Goal: Transaction & Acquisition: Purchase product/service

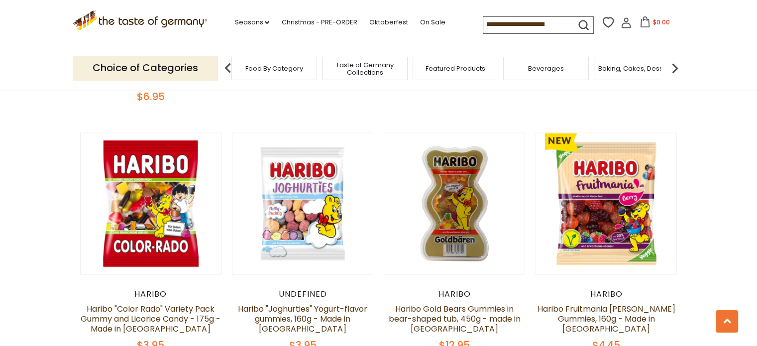
scroll to position [2009, 0]
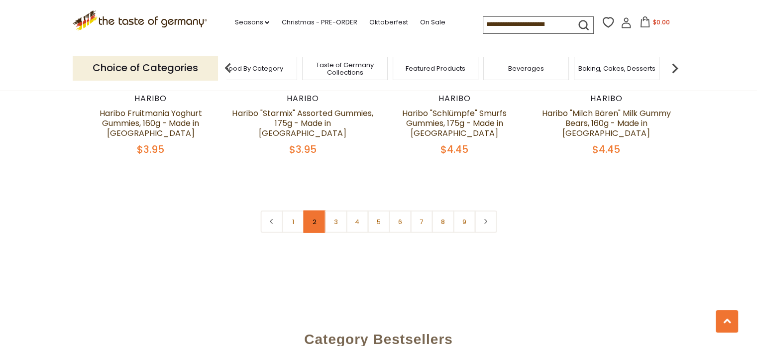
click at [310, 210] on link "2" at bounding box center [314, 221] width 22 height 22
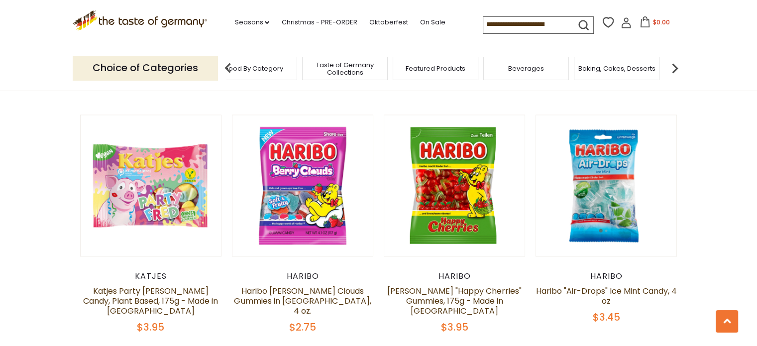
scroll to position [1756, 0]
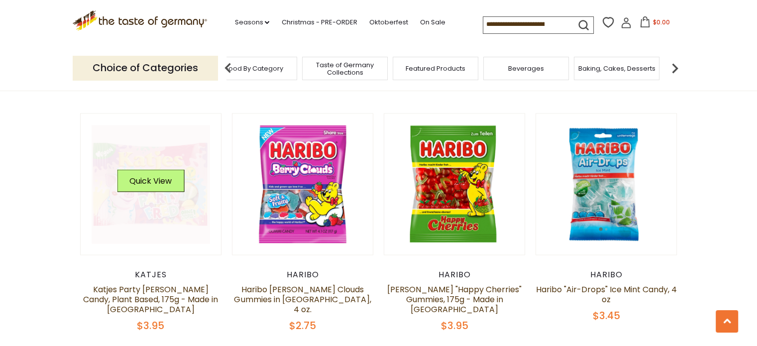
click at [139, 155] on link at bounding box center [151, 184] width 118 height 118
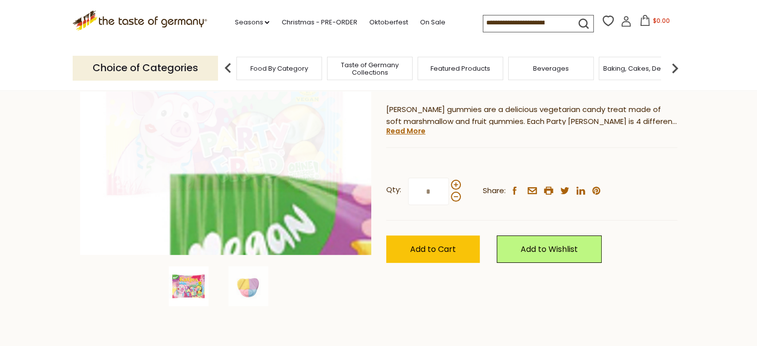
scroll to position [180, 0]
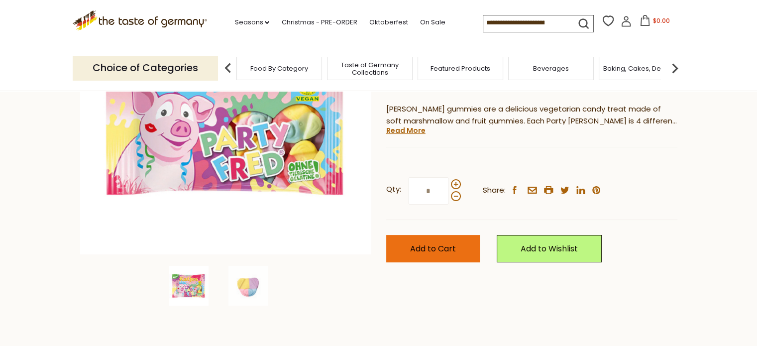
click at [440, 247] on span "Add to Cart" at bounding box center [433, 248] width 46 height 11
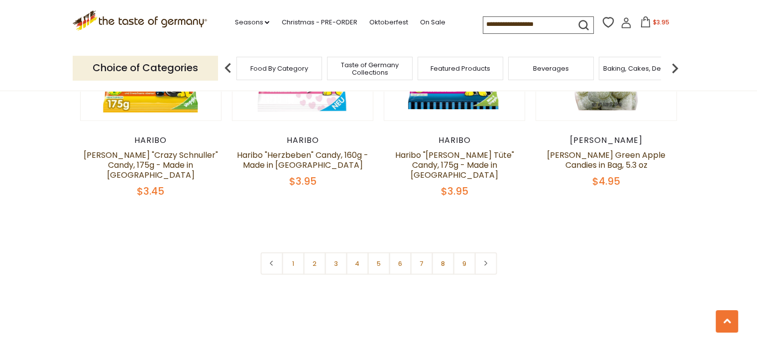
scroll to position [2391, 0]
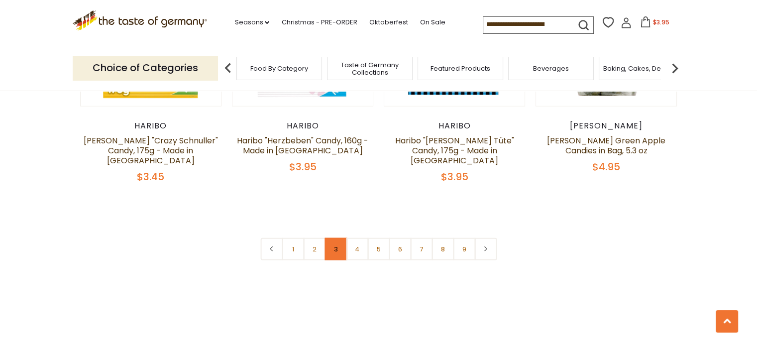
click at [334, 238] on link "3" at bounding box center [335, 249] width 22 height 22
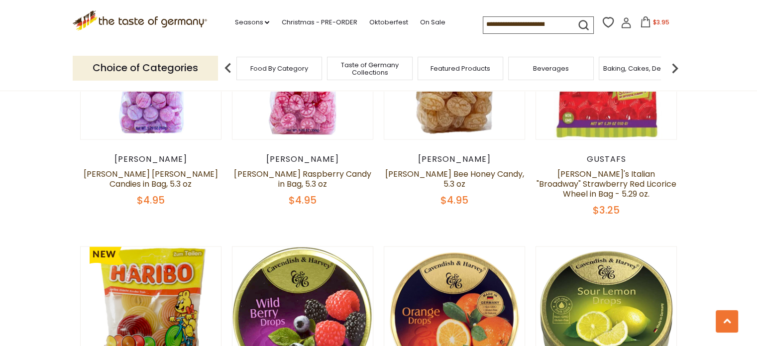
scroll to position [2133, 0]
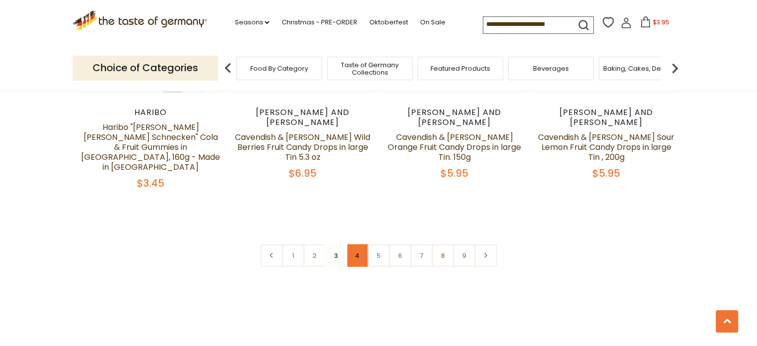
click at [356, 244] on link "4" at bounding box center [357, 255] width 22 height 22
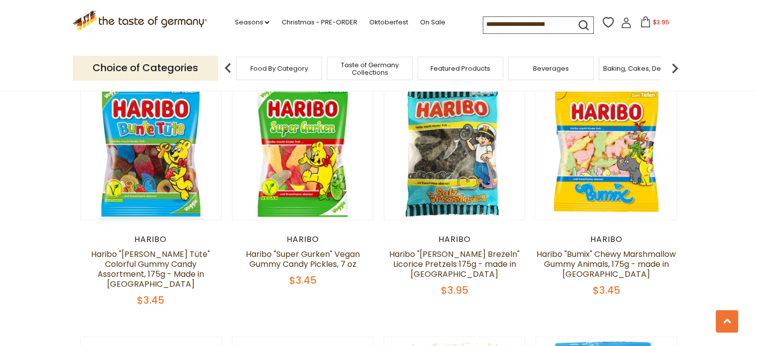
scroll to position [1056, 0]
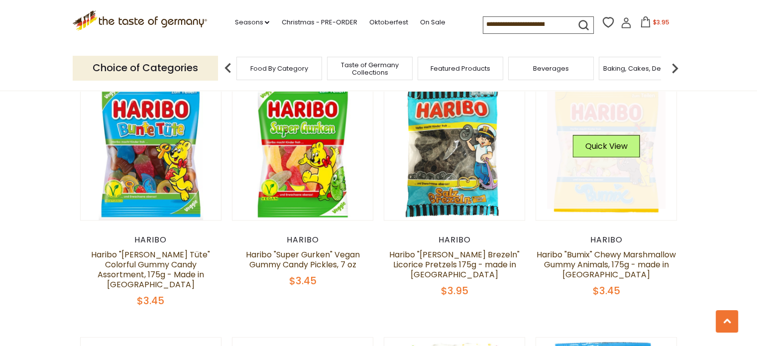
click at [612, 128] on link at bounding box center [606, 150] width 118 height 118
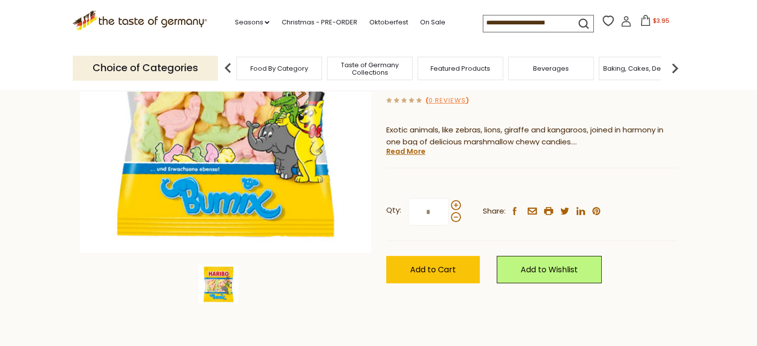
scroll to position [182, 0]
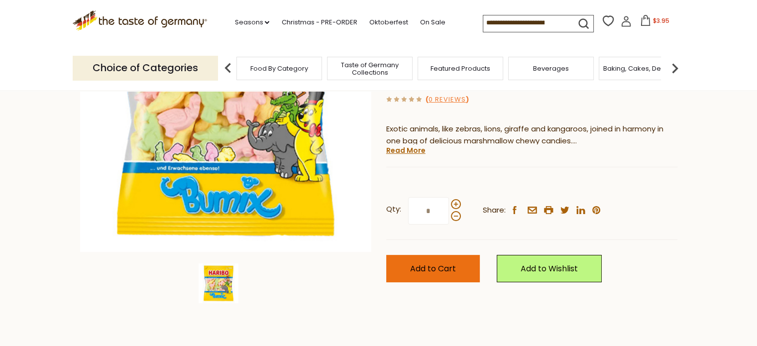
click at [440, 263] on span "Add to Cart" at bounding box center [433, 268] width 46 height 11
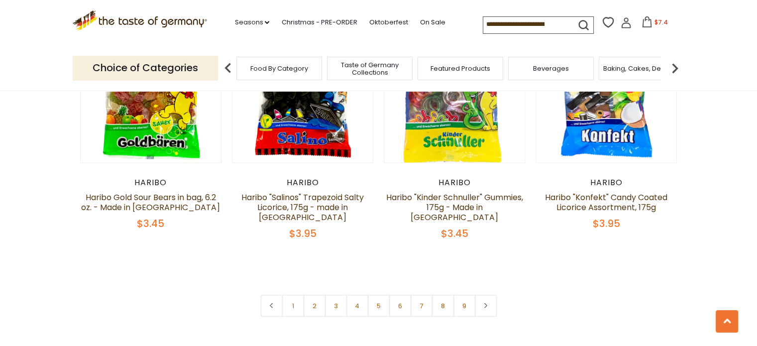
scroll to position [2403, 0]
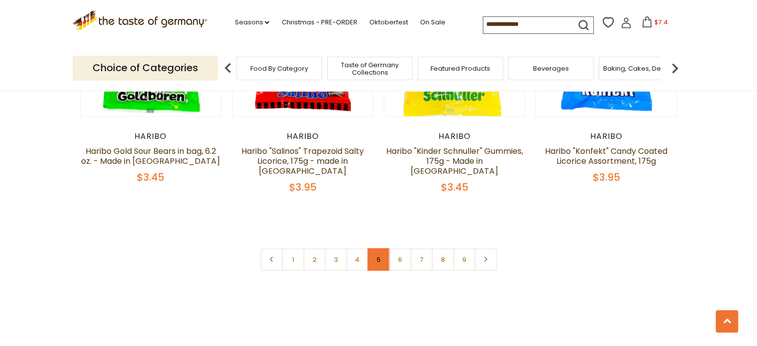
click at [379, 248] on link "5" at bounding box center [378, 259] width 22 height 22
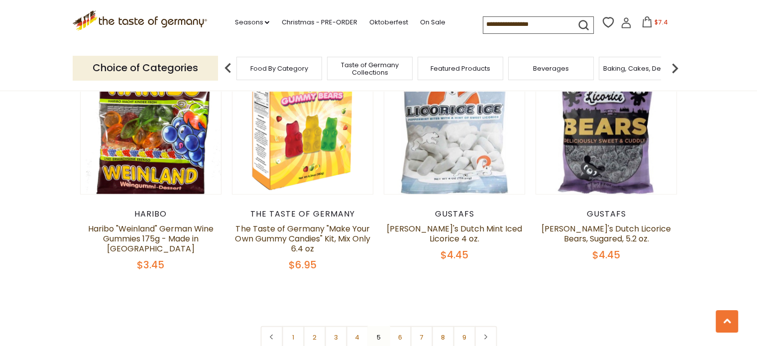
scroll to position [2356, 0]
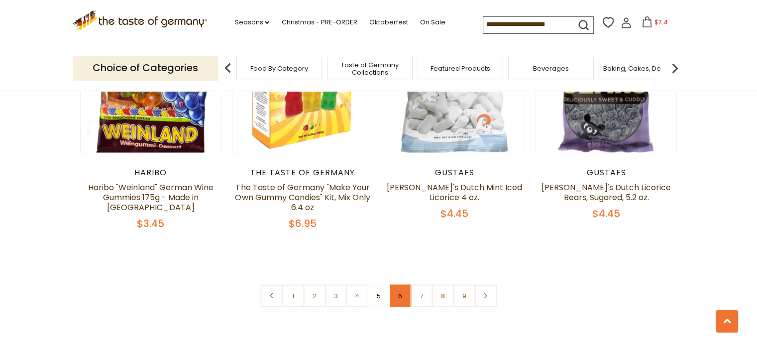
click at [400, 285] on link "6" at bounding box center [400, 296] width 22 height 22
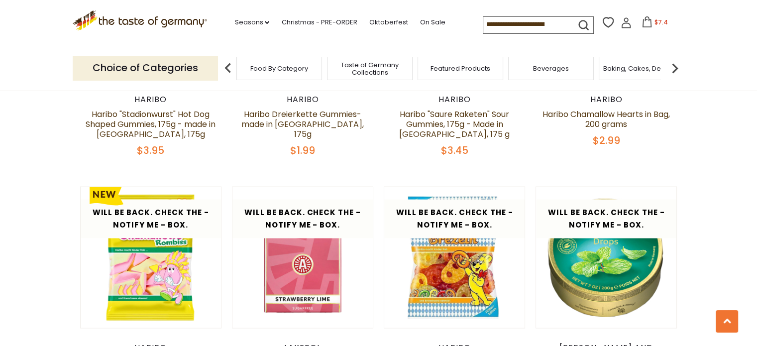
scroll to position [1966, 0]
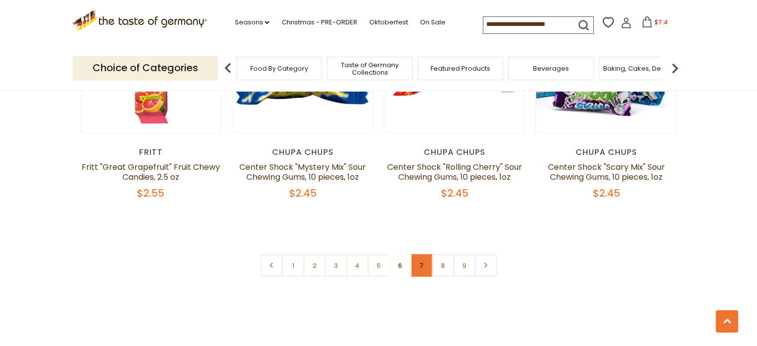
click at [421, 254] on link "7" at bounding box center [421, 265] width 22 height 22
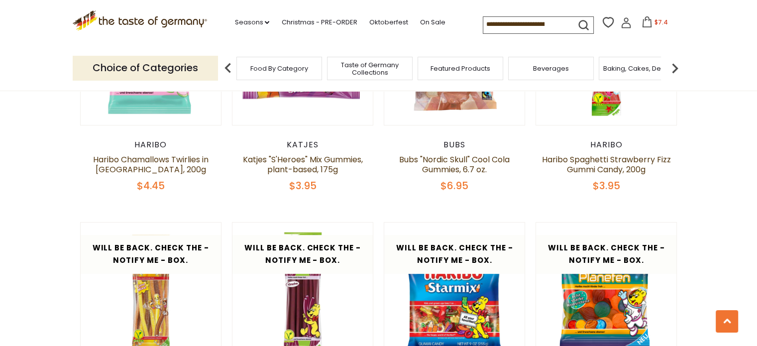
scroll to position [344, 0]
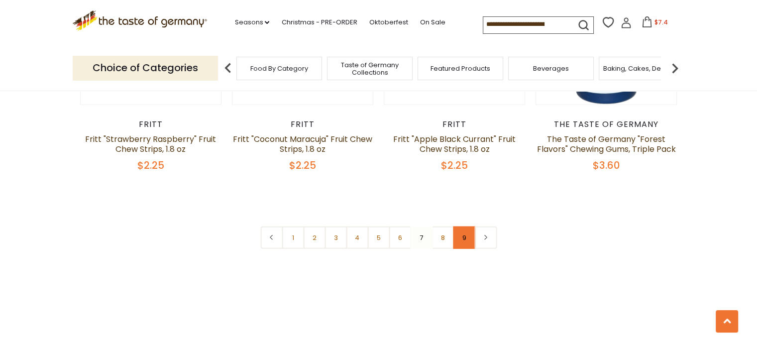
click at [461, 226] on link "9" at bounding box center [464, 237] width 22 height 22
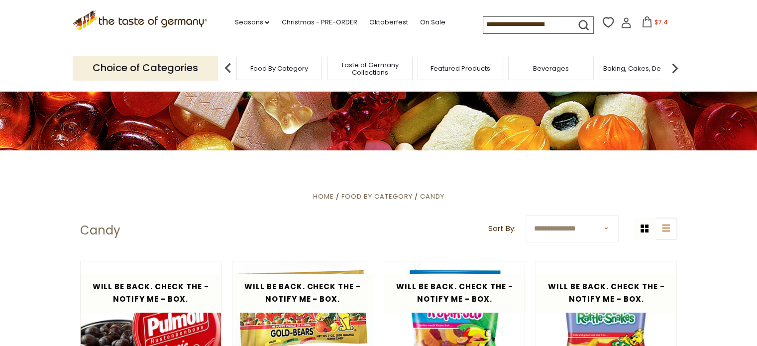
scroll to position [0, 0]
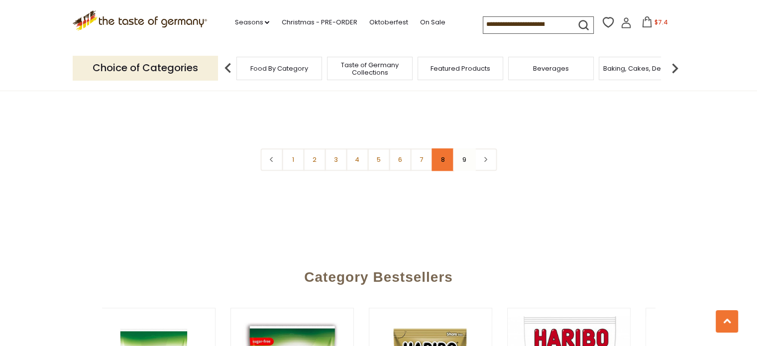
click at [438, 149] on link "8" at bounding box center [442, 159] width 22 height 22
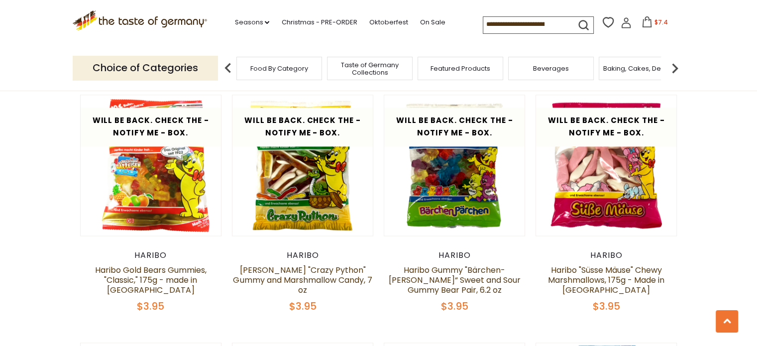
scroll to position [1536, 0]
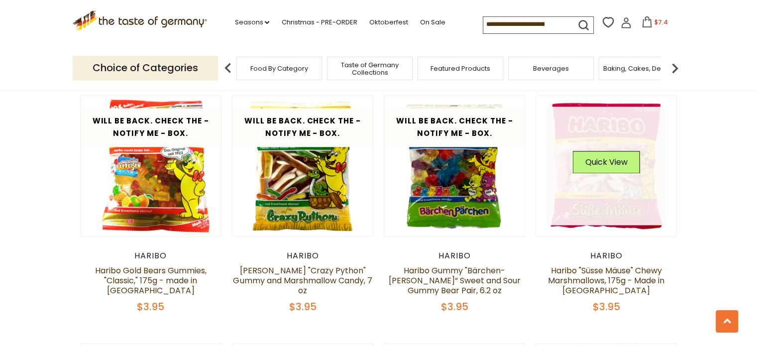
click at [629, 127] on link at bounding box center [606, 165] width 118 height 118
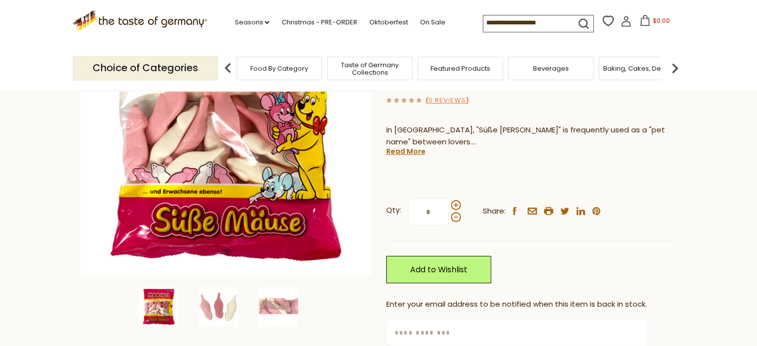
scroll to position [165, 0]
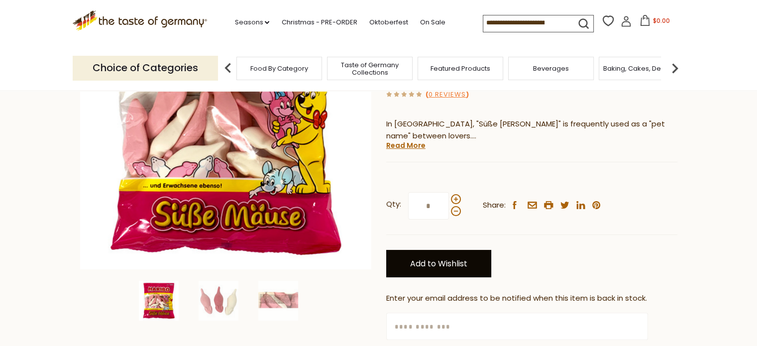
click at [459, 269] on link "Add to Wishlist" at bounding box center [438, 263] width 105 height 27
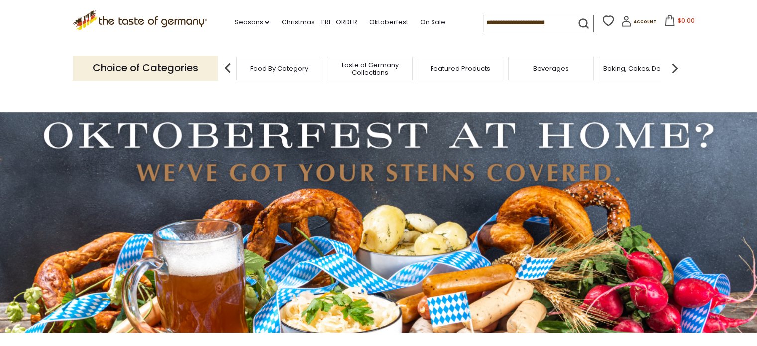
click at [679, 71] on img at bounding box center [675, 68] width 20 height 20
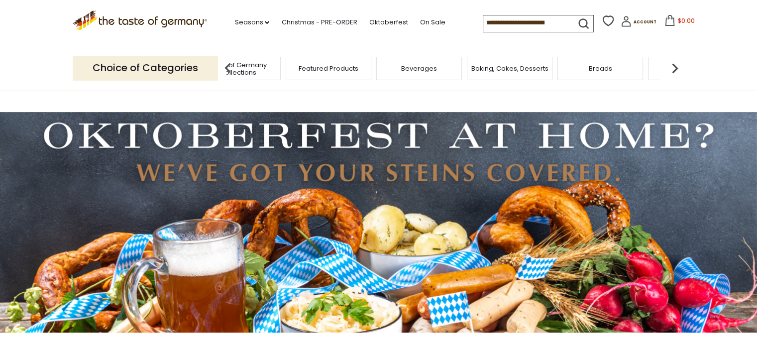
click at [679, 60] on img at bounding box center [675, 68] width 20 height 20
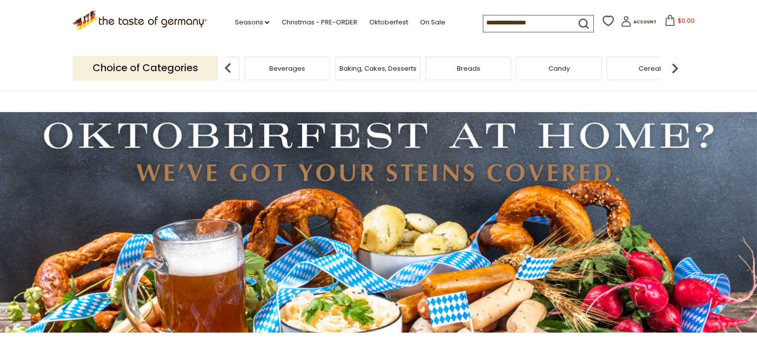
click at [575, 75] on div "Candy" at bounding box center [559, 68] width 86 height 23
click at [231, 67] on img at bounding box center [228, 68] width 20 height 20
click at [224, 65] on img at bounding box center [228, 68] width 20 height 20
click at [315, 68] on span "Candy" at bounding box center [313, 68] width 21 height 7
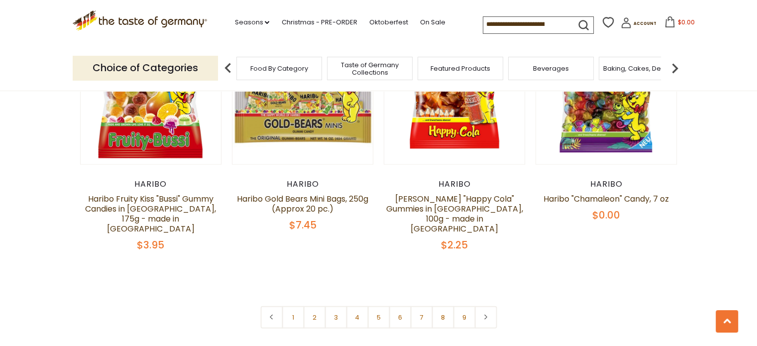
scroll to position [2402, 0]
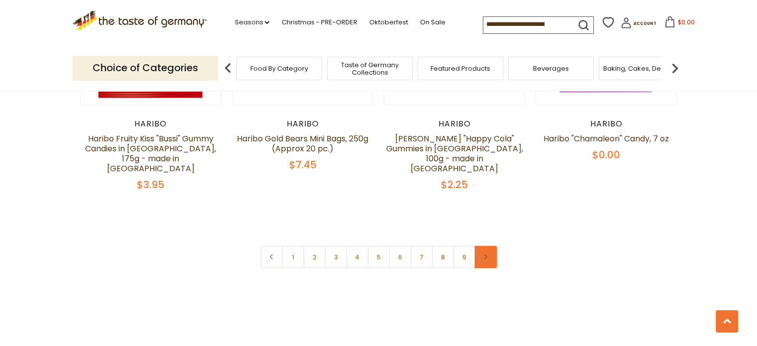
click at [489, 246] on link at bounding box center [485, 257] width 22 height 22
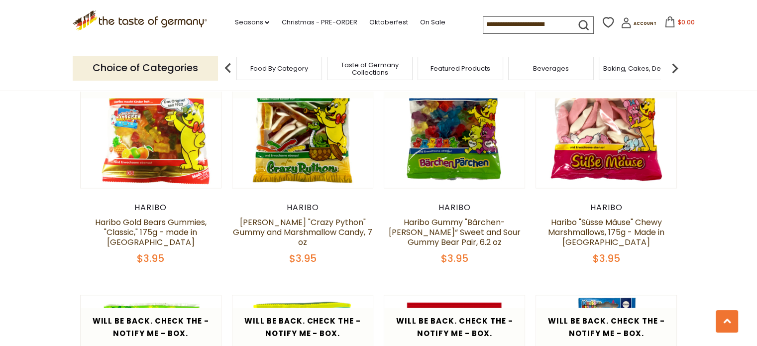
scroll to position [1584, 0]
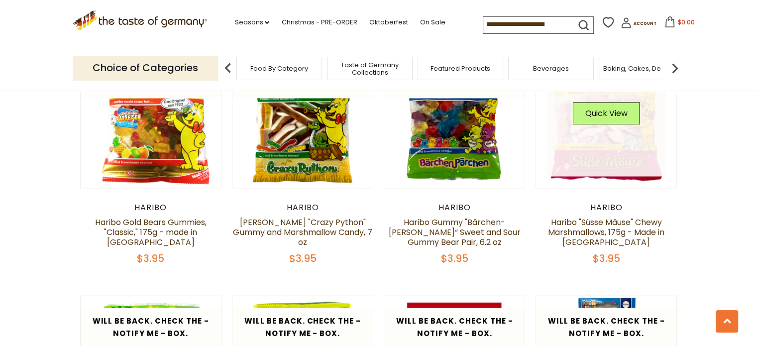
click at [616, 137] on link at bounding box center [606, 117] width 118 height 118
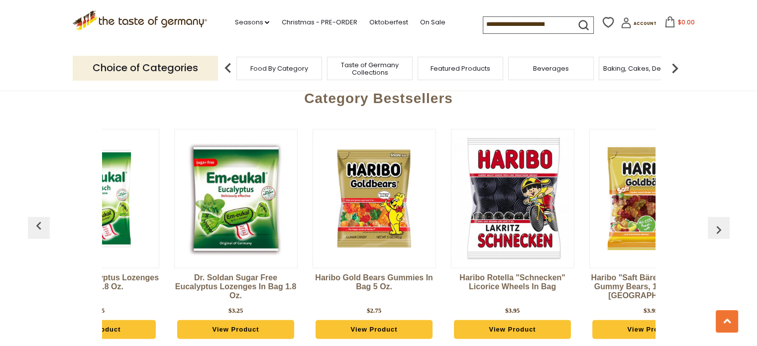
scroll to position [2679, 0]
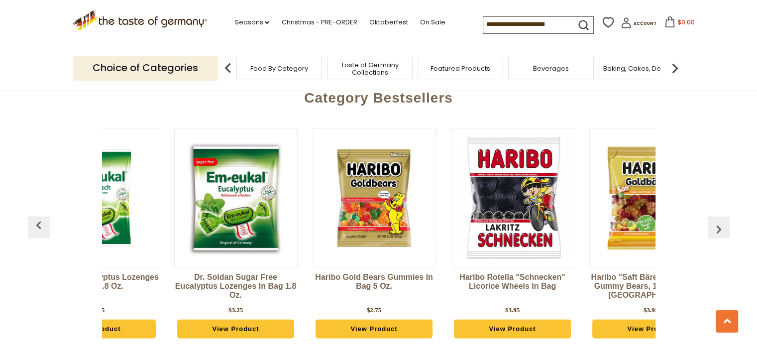
click at [712, 221] on img "button" at bounding box center [718, 229] width 16 height 16
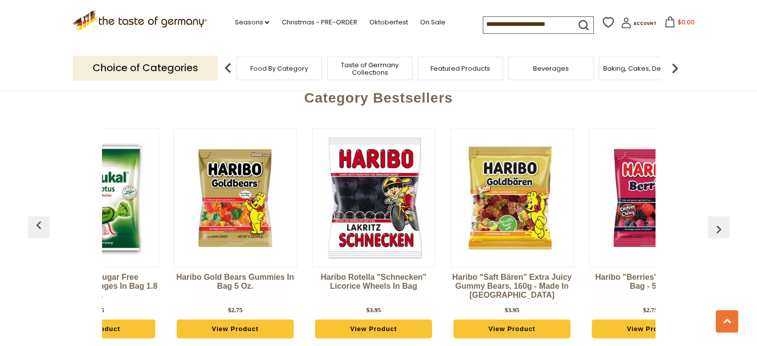
click at [722, 221] on img "button" at bounding box center [718, 229] width 16 height 16
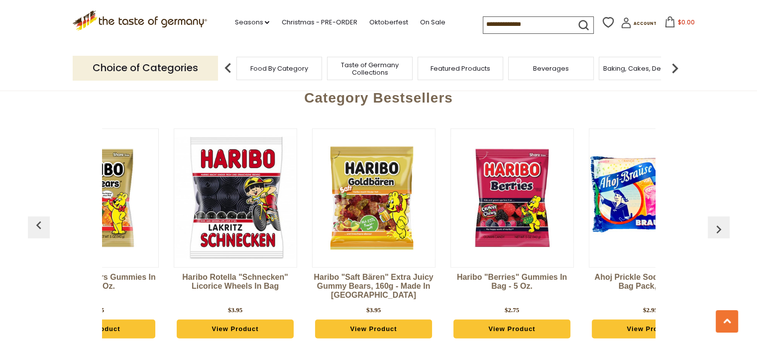
click at [723, 221] on img "button" at bounding box center [718, 229] width 16 height 16
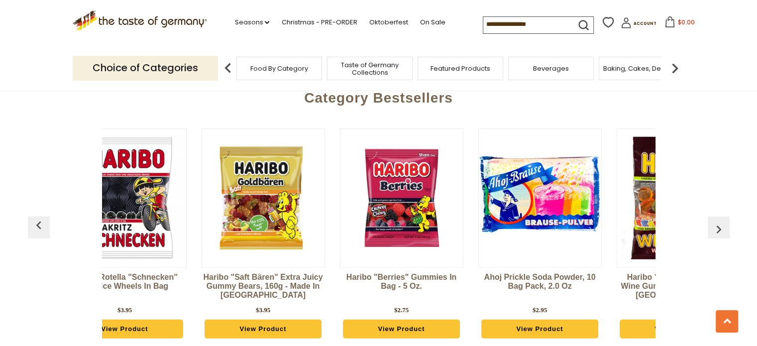
click at [722, 221] on img "button" at bounding box center [718, 229] width 16 height 16
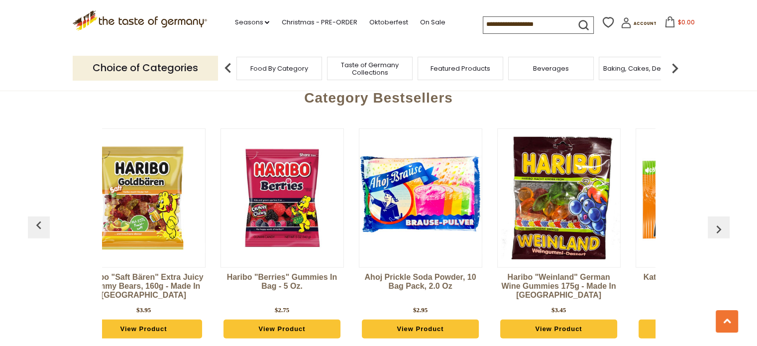
click at [721, 221] on img "button" at bounding box center [718, 229] width 16 height 16
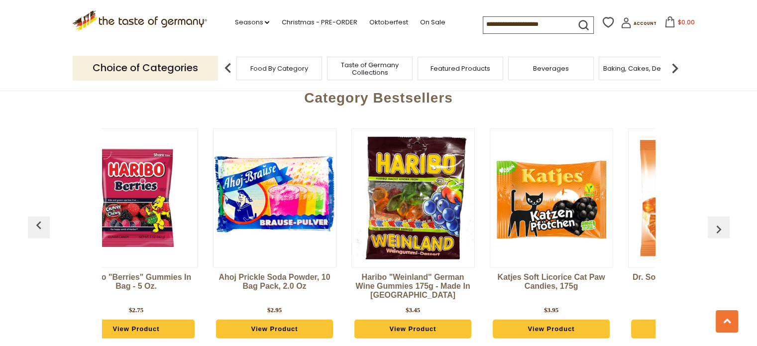
click at [720, 221] on img "button" at bounding box center [718, 229] width 16 height 16
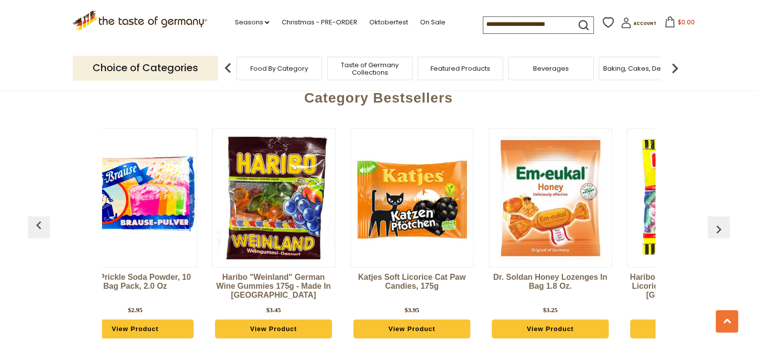
click at [724, 221] on img "button" at bounding box center [718, 229] width 16 height 16
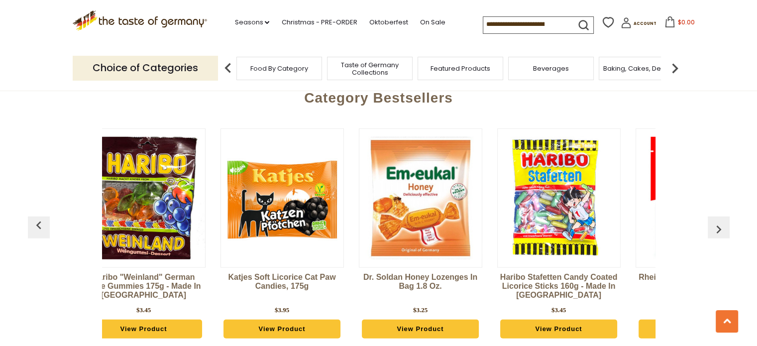
click at [721, 221] on img "button" at bounding box center [718, 229] width 16 height 16
click at [717, 221] on img "button" at bounding box center [718, 229] width 16 height 16
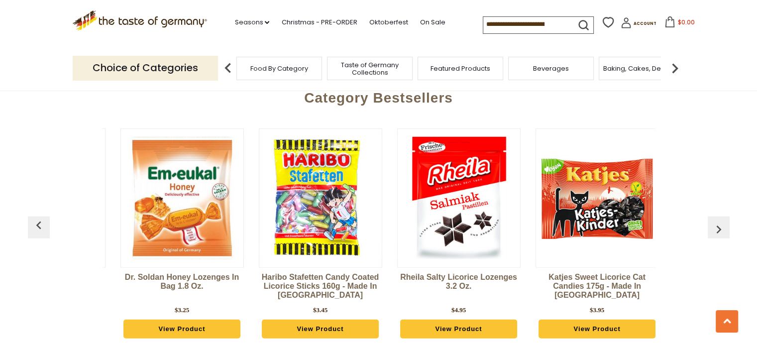
click at [716, 221] on img "button" at bounding box center [718, 229] width 16 height 16
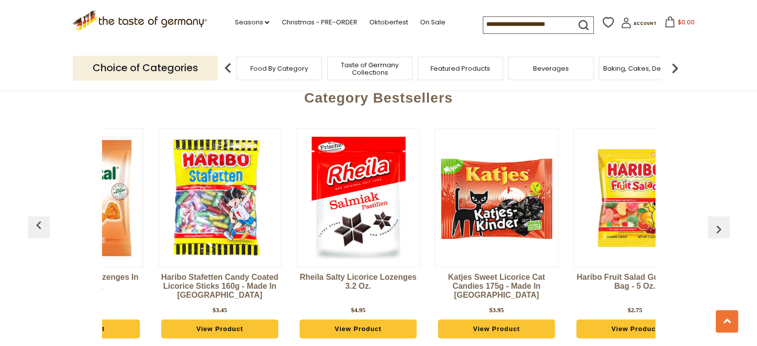
click at [716, 221] on img "button" at bounding box center [718, 229] width 16 height 16
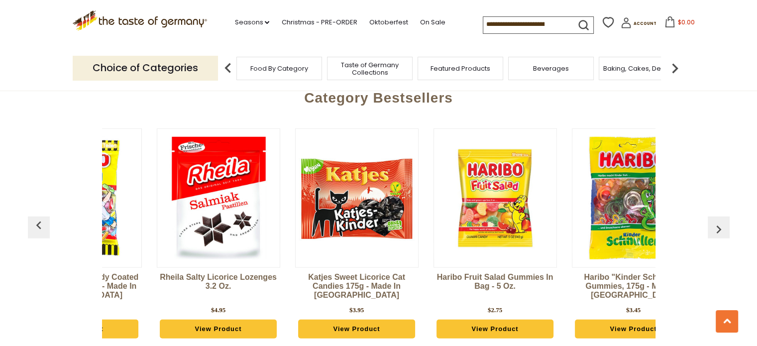
click at [714, 221] on img "button" at bounding box center [718, 229] width 16 height 16
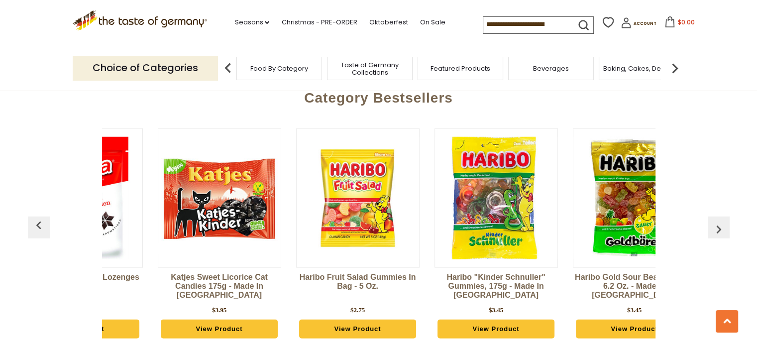
click at [715, 221] on img "button" at bounding box center [718, 229] width 16 height 16
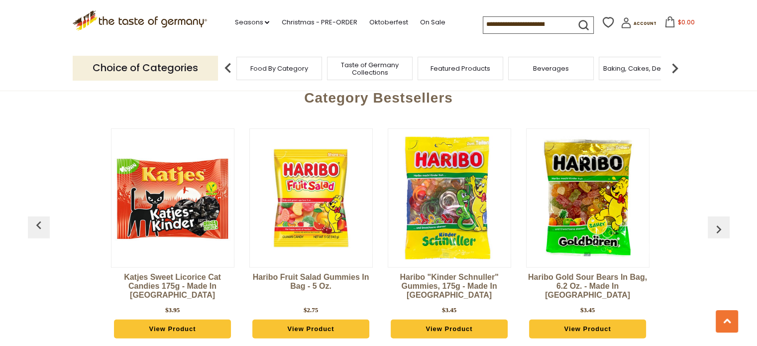
scroll to position [0, 1660]
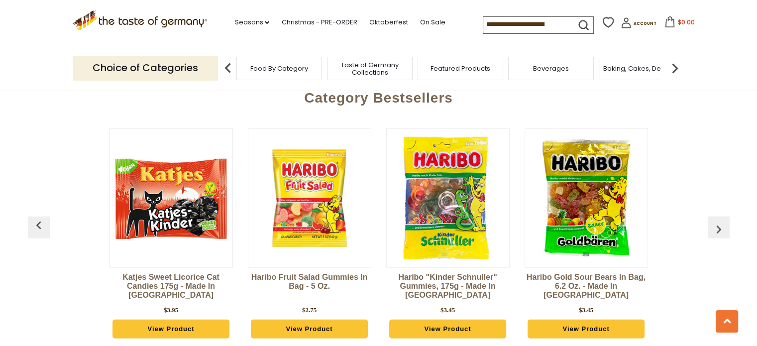
click at [716, 221] on img "button" at bounding box center [718, 229] width 16 height 16
click at [717, 221] on img "button" at bounding box center [718, 229] width 16 height 16
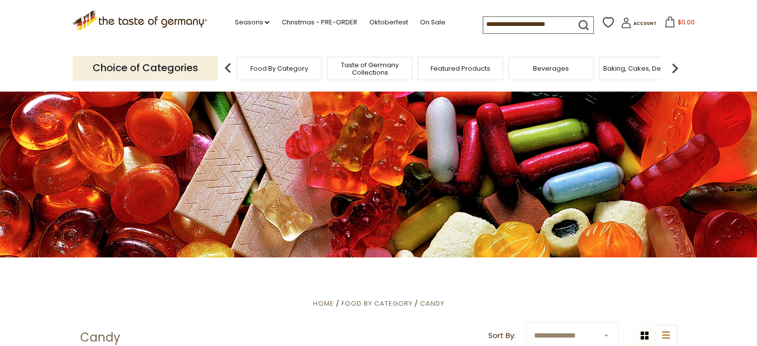
scroll to position [0, 0]
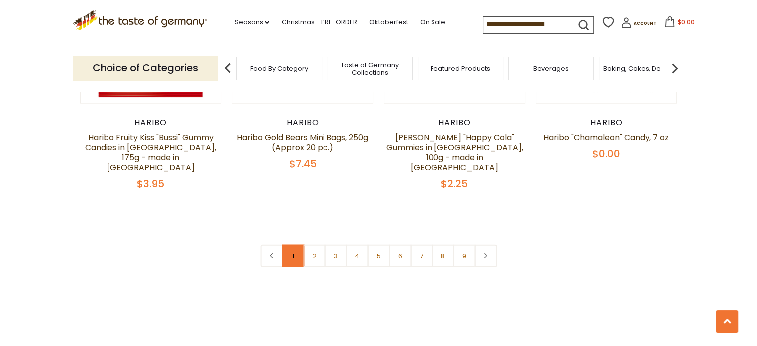
click at [286, 245] on link "1" at bounding box center [293, 256] width 22 height 22
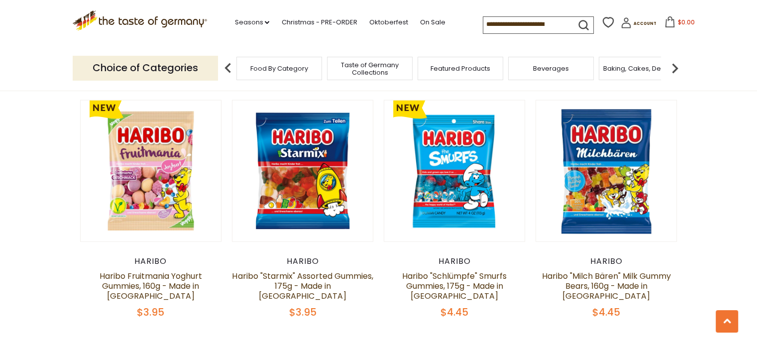
scroll to position [2283, 0]
